Goal: Information Seeking & Learning: Learn about a topic

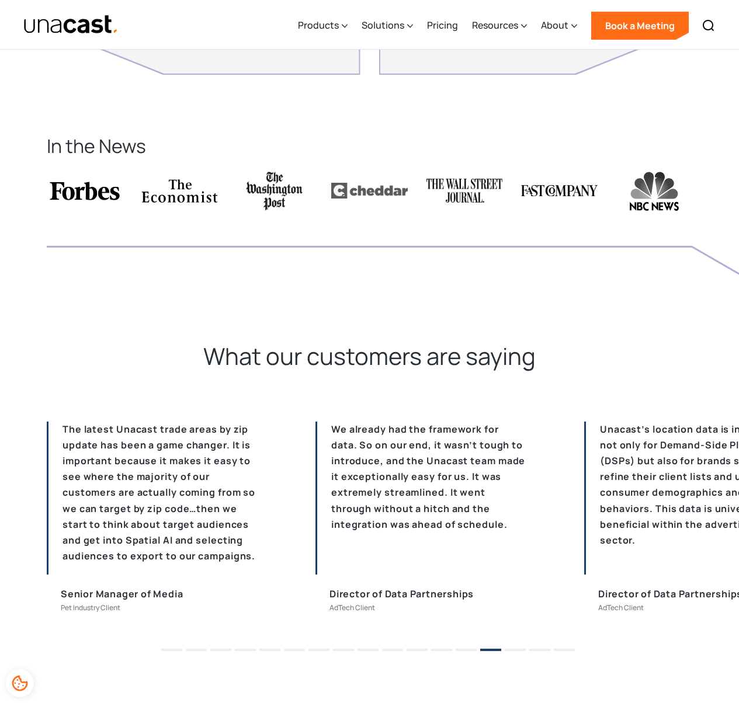
scroll to position [2544, 0]
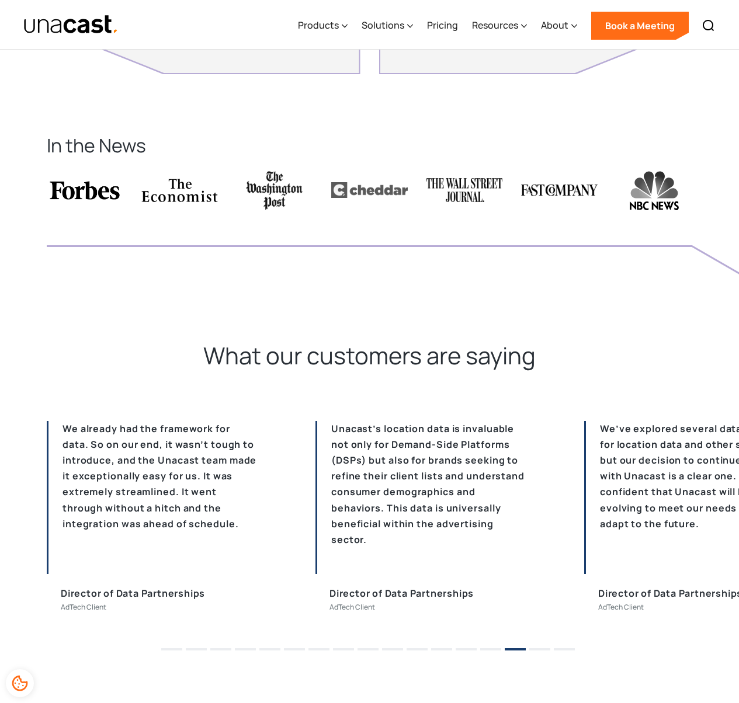
drag, startPoint x: 469, startPoint y: 647, endPoint x: 203, endPoint y: 649, distance: 266.8
click at [203, 649] on ul "1 2 3 4 5 6 7 8 9 10 11 12 13 14 15 16 17" at bounding box center [369, 645] width 739 height 18
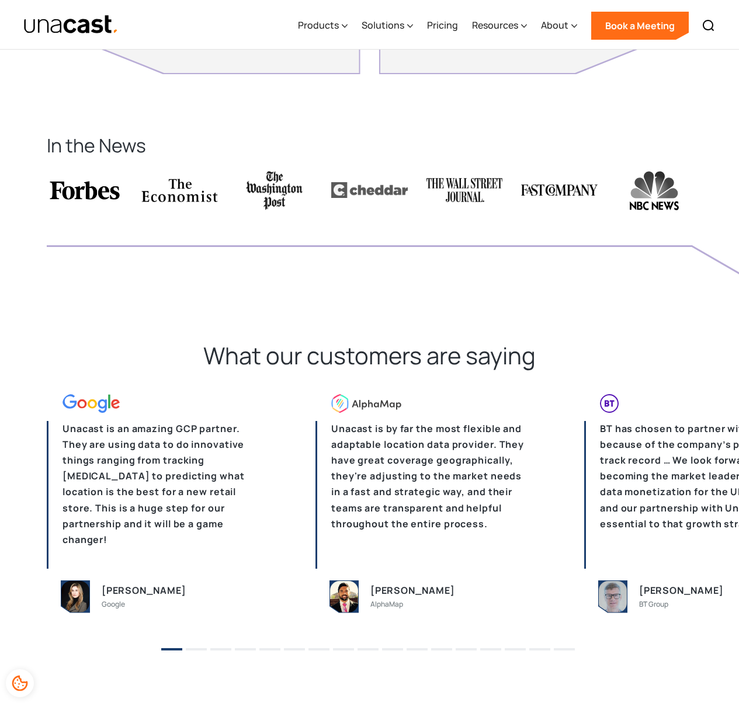
click at [212, 536] on p "Unacast is an amazing GCP partner. They are using data to do innovative things …" at bounding box center [152, 495] width 210 height 148
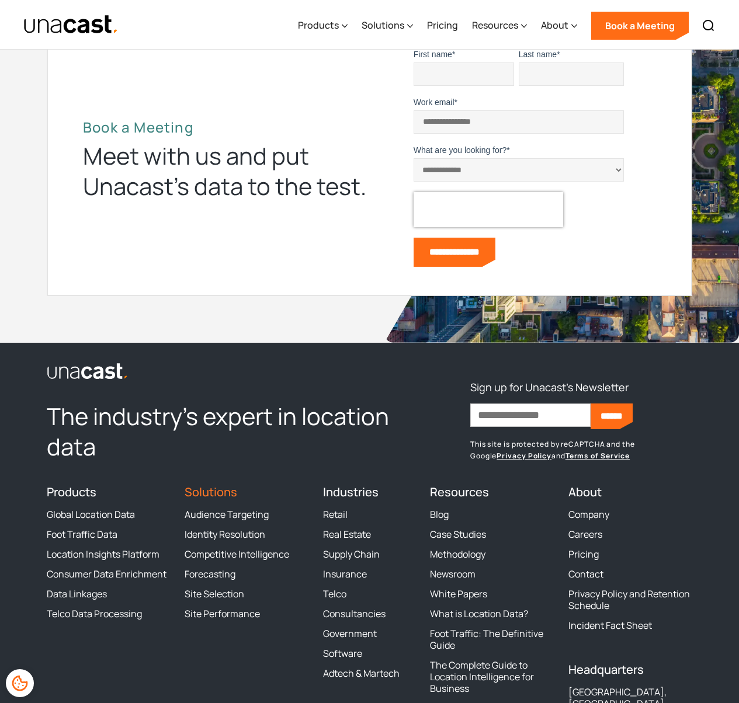
scroll to position [3279, 0]
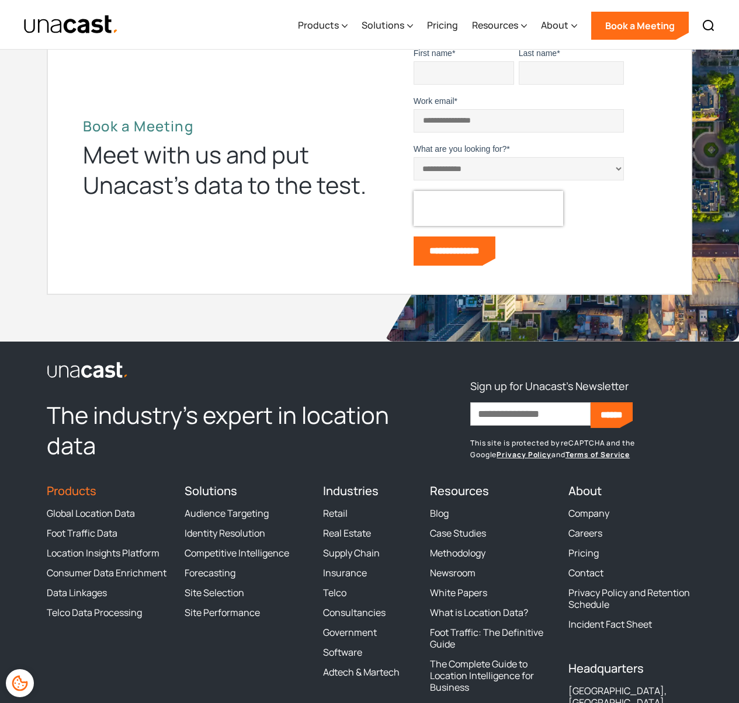
click at [79, 493] on link "Products" at bounding box center [72, 491] width 50 height 16
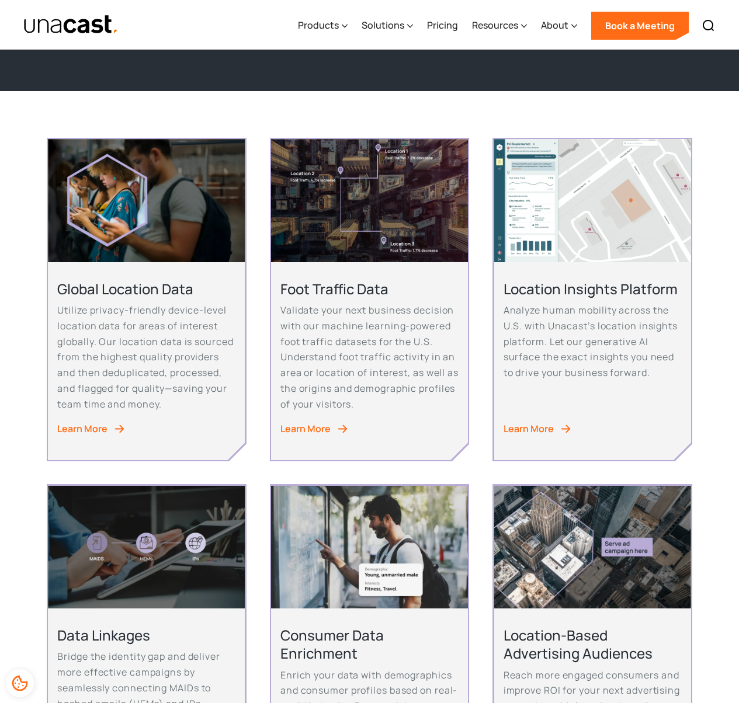
scroll to position [309, 0]
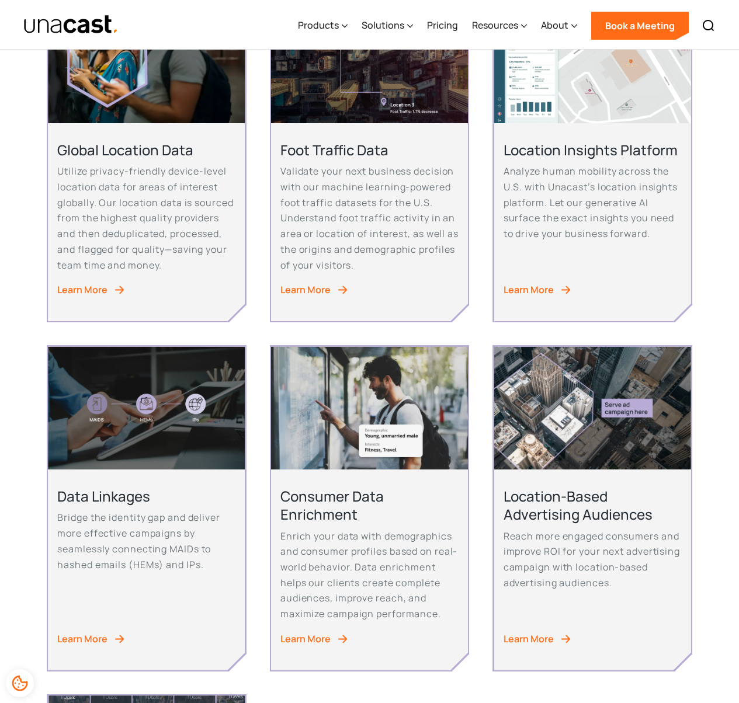
click at [538, 289] on div "Learn More" at bounding box center [528, 290] width 50 height 16
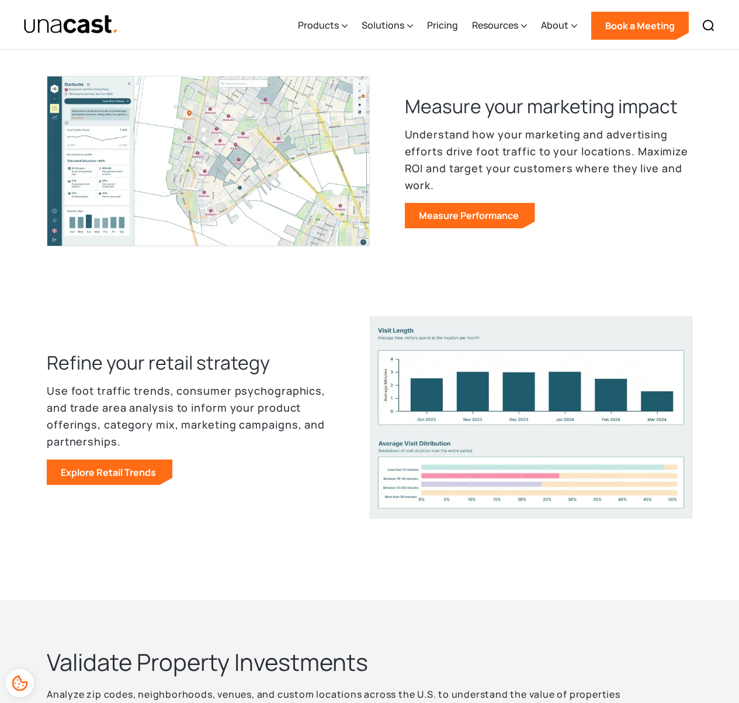
scroll to position [809, 0]
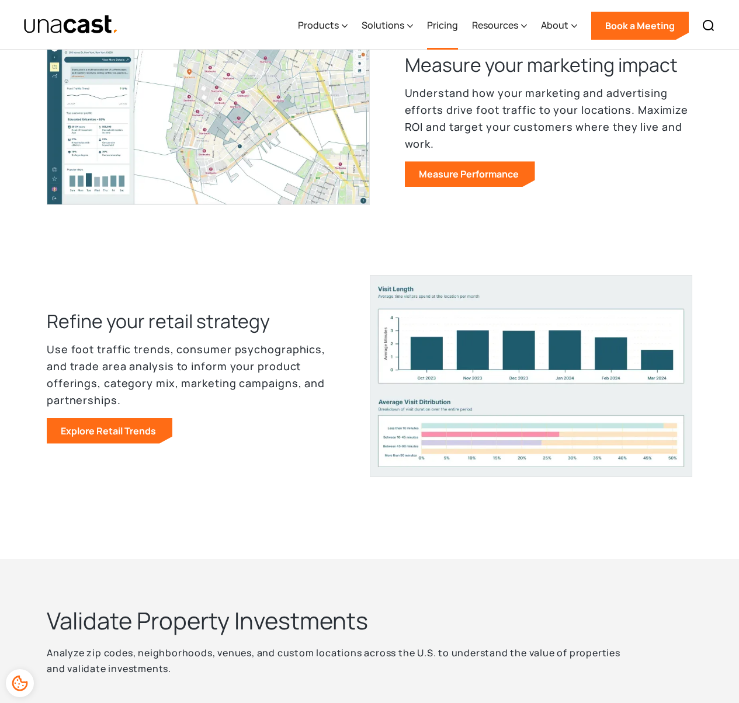
click at [447, 26] on link "Pricing" at bounding box center [442, 26] width 31 height 48
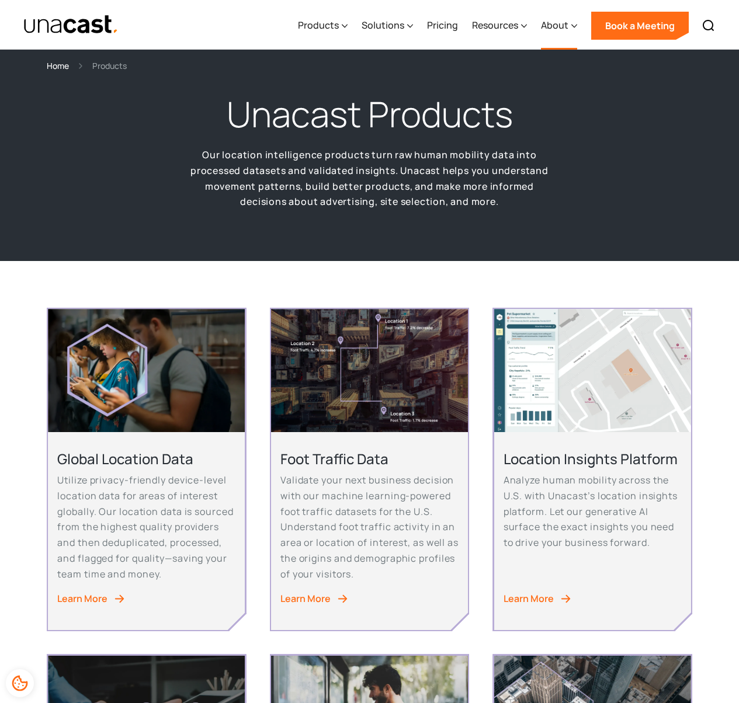
click at [551, 25] on div "About" at bounding box center [554, 25] width 27 height 14
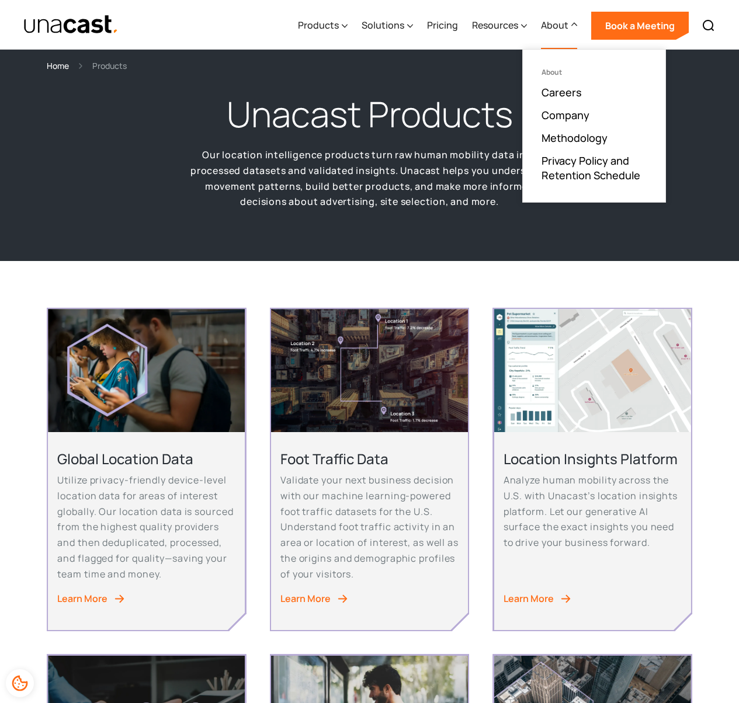
click at [590, 121] on ul "About Careers Company Methodology Privacy Policy and Retention Schedule" at bounding box center [594, 126] width 142 height 152
click at [581, 116] on link "Company" at bounding box center [565, 115] width 48 height 14
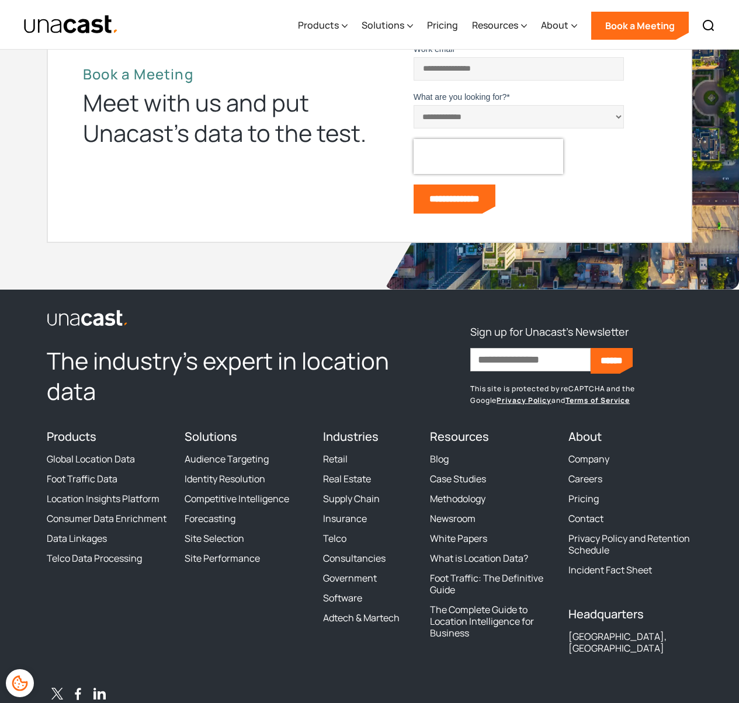
scroll to position [2911, 0]
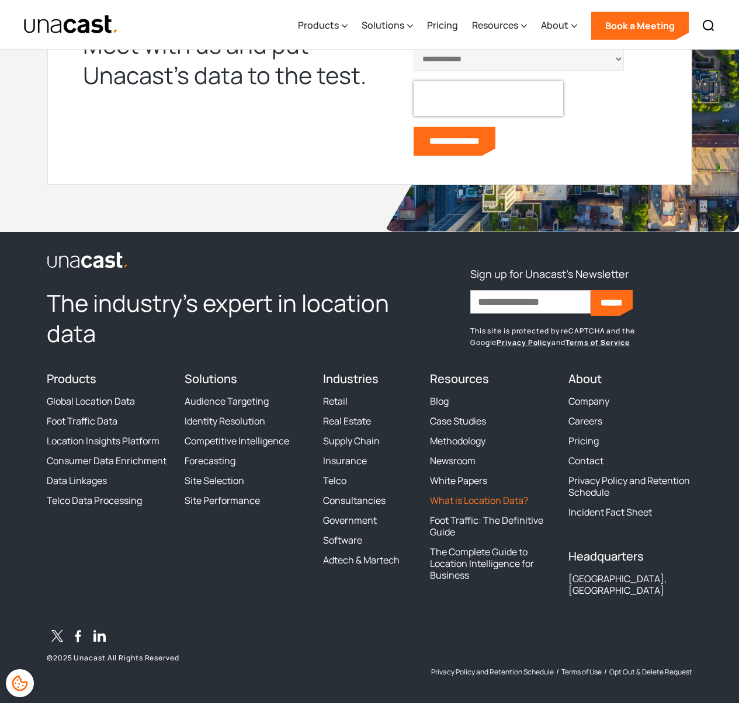
click at [516, 501] on link "What is Location Data?" at bounding box center [479, 500] width 98 height 12
